Goal: Task Accomplishment & Management: Use online tool/utility

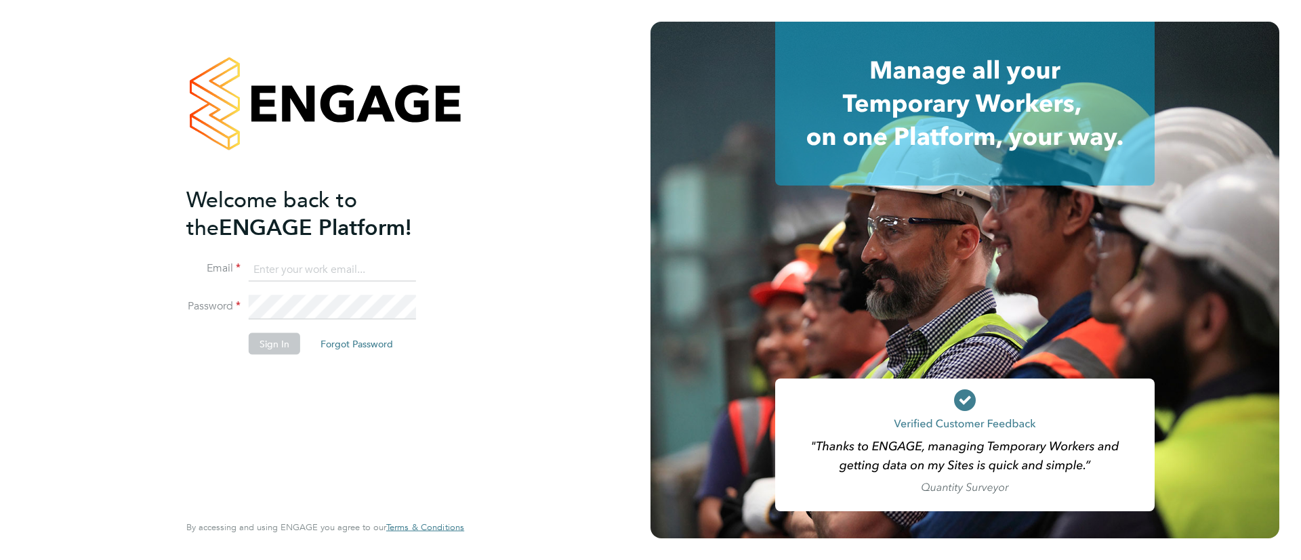
type input "[EMAIL_ADDRESS][DOMAIN_NAME]"
click at [274, 350] on button "Sign In" at bounding box center [274, 344] width 51 height 22
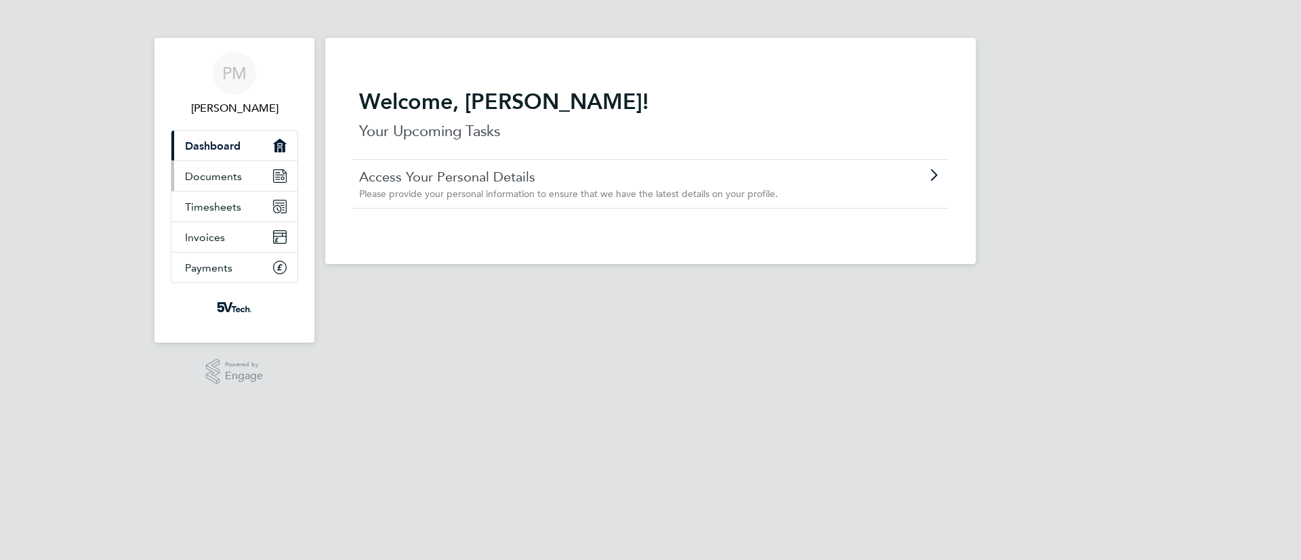
click at [205, 181] on span "Documents" at bounding box center [213, 176] width 57 height 13
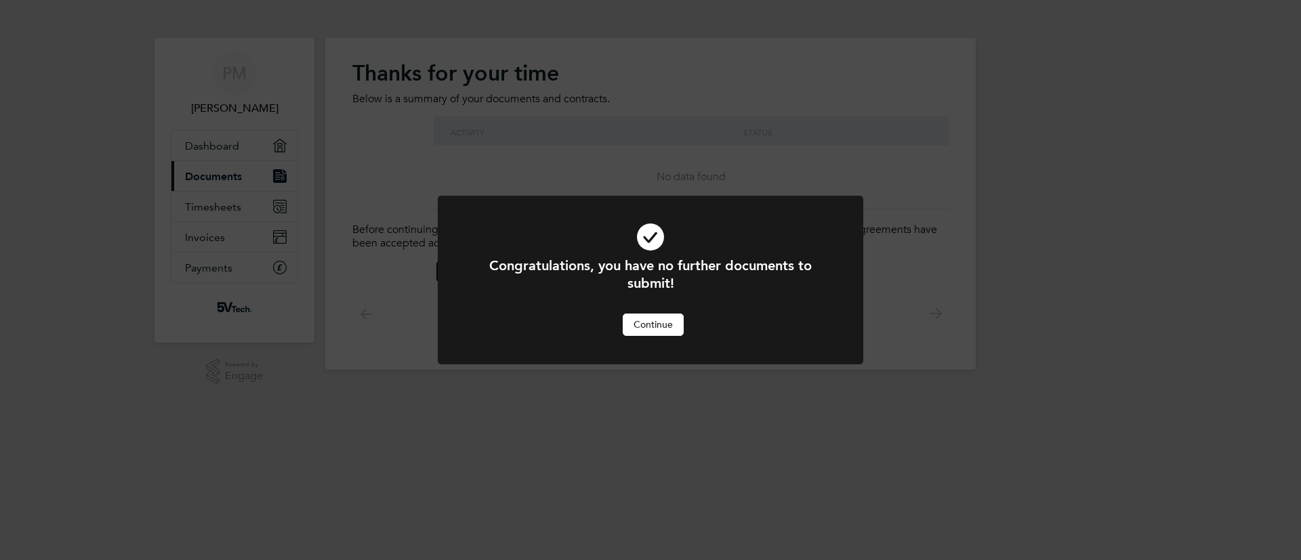
click at [651, 323] on button "Continue" at bounding box center [653, 325] width 61 height 22
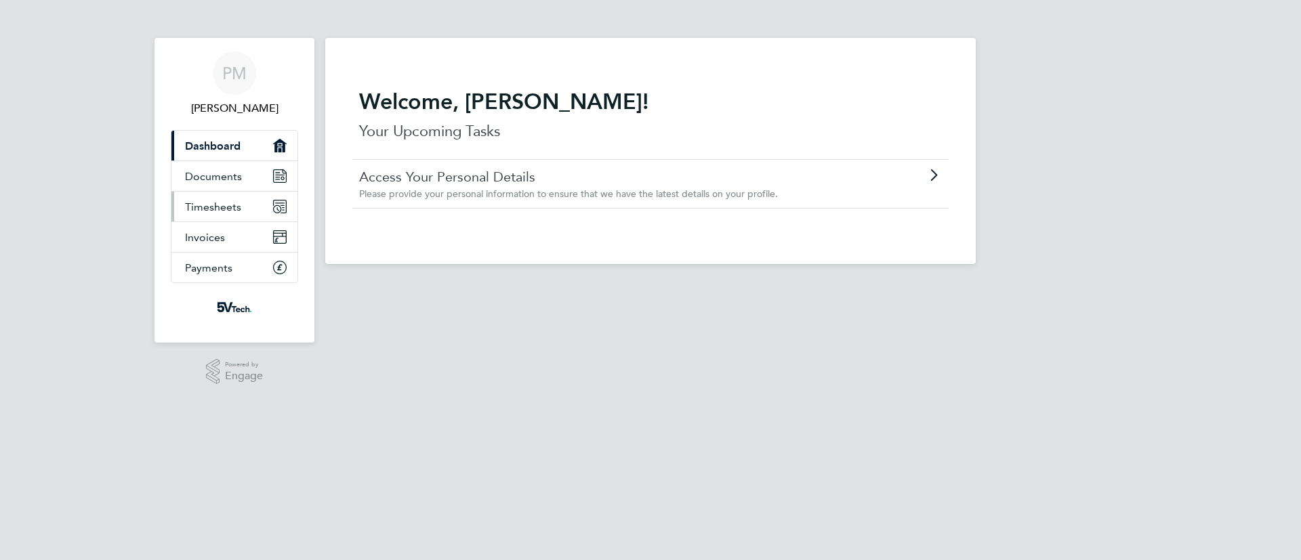
click at [212, 204] on span "Timesheets" at bounding box center [213, 207] width 56 height 13
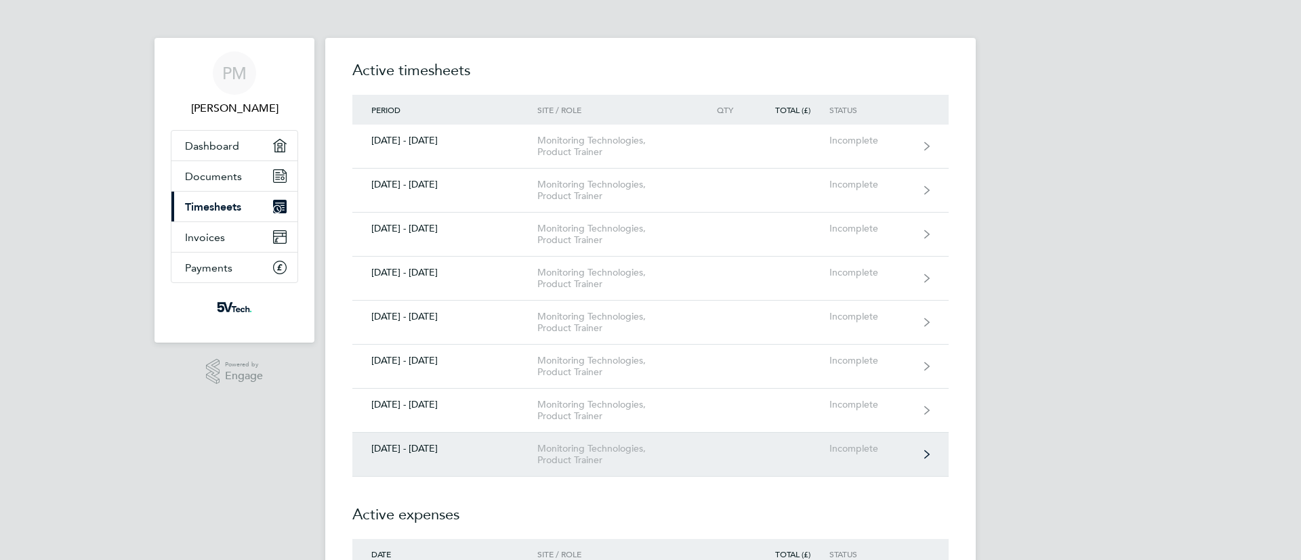
click at [503, 463] on link "29 Sept - 05 Oct 2025 Monitoring Technologies, Product Trainer Incomplete" at bounding box center [650, 455] width 596 height 44
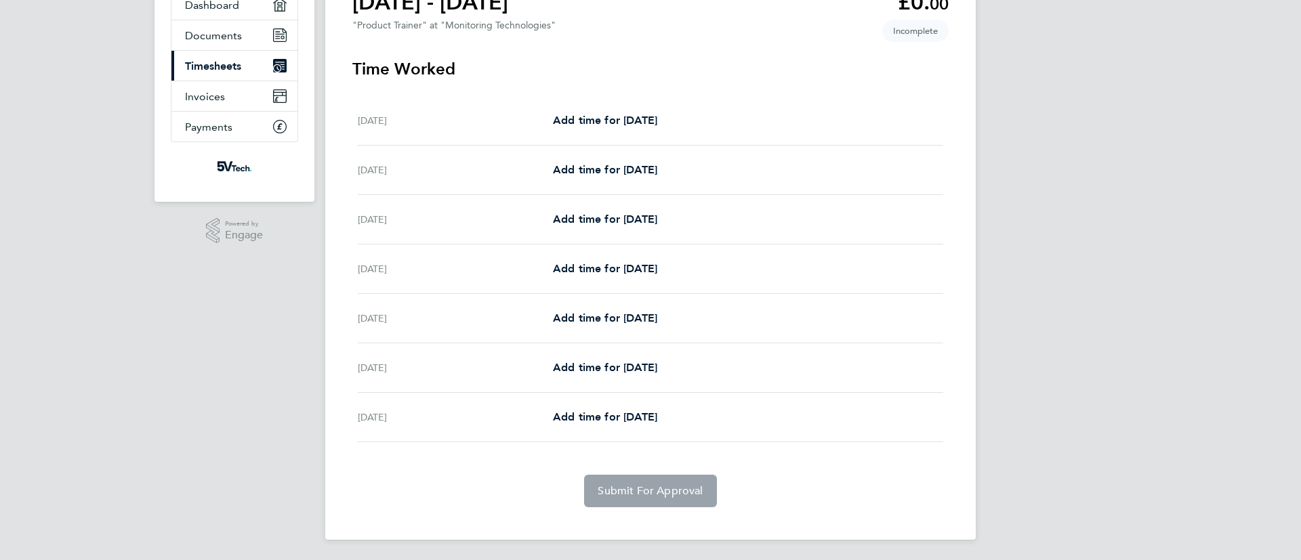
scroll to position [142, 0]
click at [202, 62] on span "Timesheets" at bounding box center [213, 64] width 56 height 13
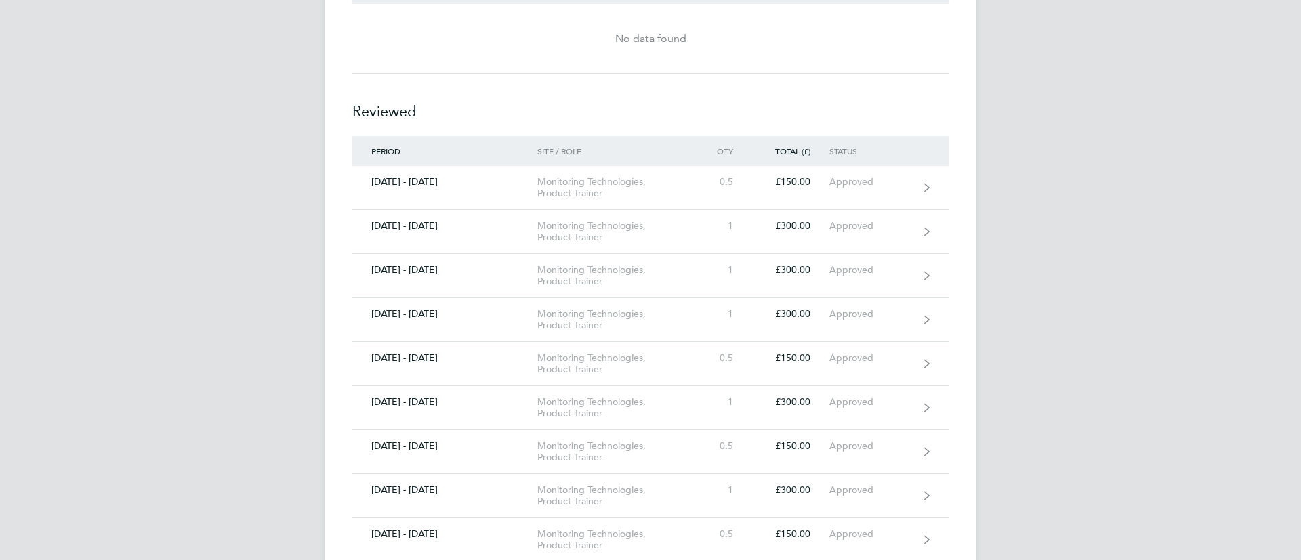
scroll to position [569, 0]
